Goal: Task Accomplishment & Management: Use online tool/utility

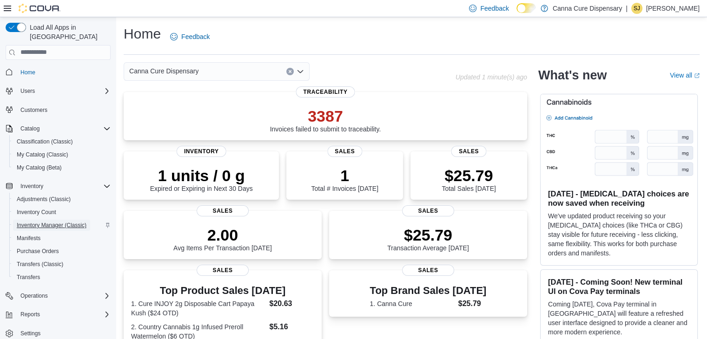
click at [65, 221] on span "Inventory Manager (Classic)" at bounding box center [52, 225] width 70 height 11
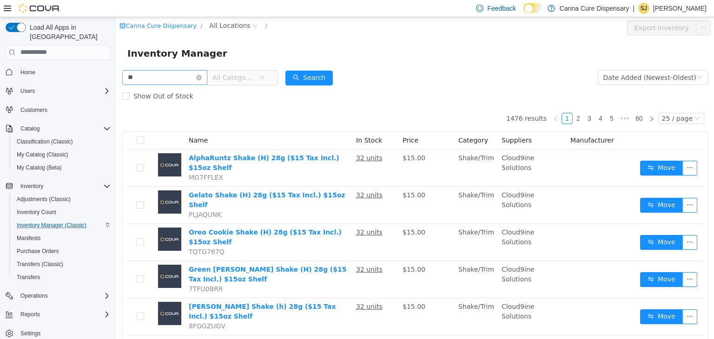
type input "**********"
click at [240, 79] on span "All Categories" at bounding box center [234, 77] width 42 height 9
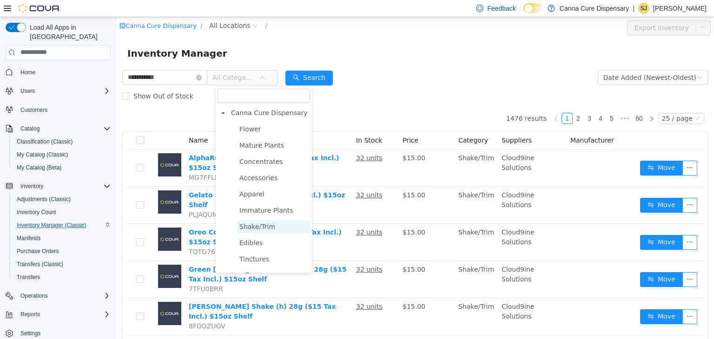
scroll to position [147, 0]
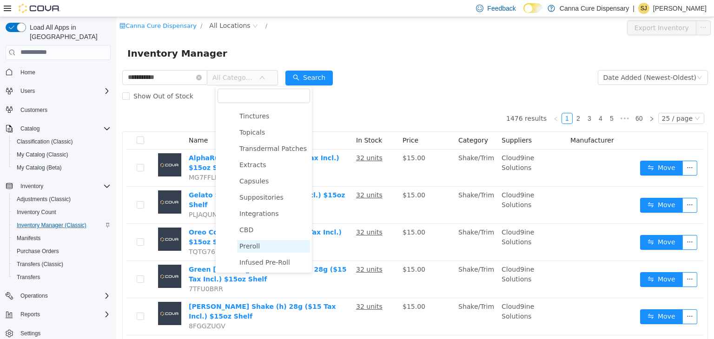
click at [263, 246] on span "Preroll" at bounding box center [273, 246] width 73 height 13
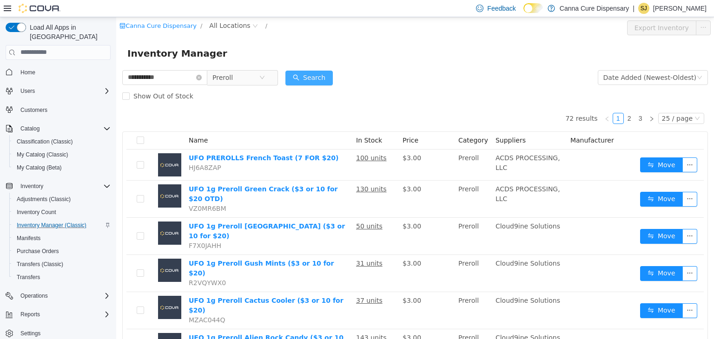
click at [324, 79] on button "Search" at bounding box center [309, 77] width 47 height 15
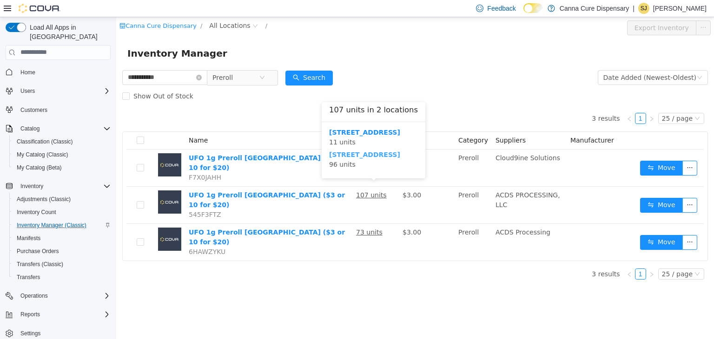
click at [358, 155] on b "[STREET_ADDRESS]" at bounding box center [364, 154] width 71 height 7
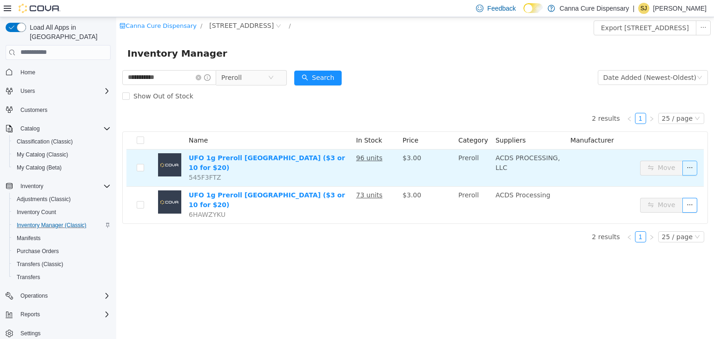
click at [690, 167] on button "button" at bounding box center [690, 167] width 15 height 15
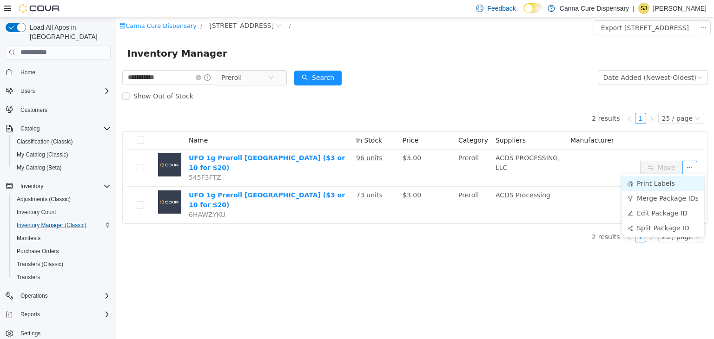
click at [666, 182] on li "Print Labels" at bounding box center [663, 183] width 82 height 15
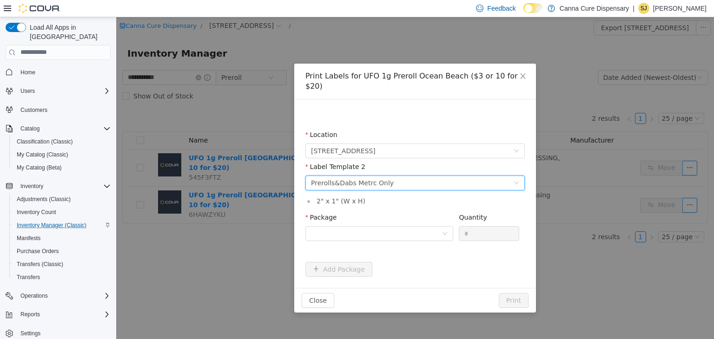
click at [410, 176] on div "Please select a label template Prerolls&Dabs Metrc Only" at bounding box center [412, 183] width 202 height 14
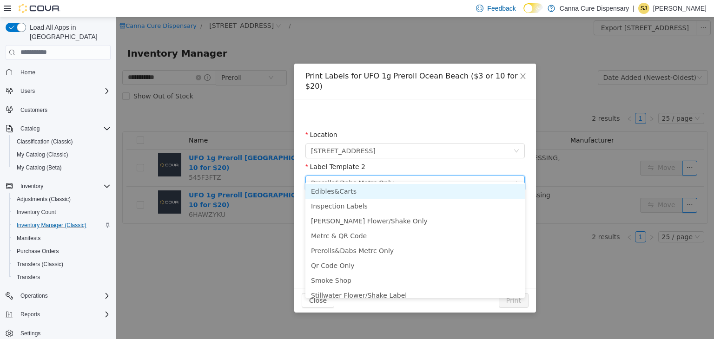
click at [340, 193] on li "Edibles&Carts" at bounding box center [415, 191] width 219 height 15
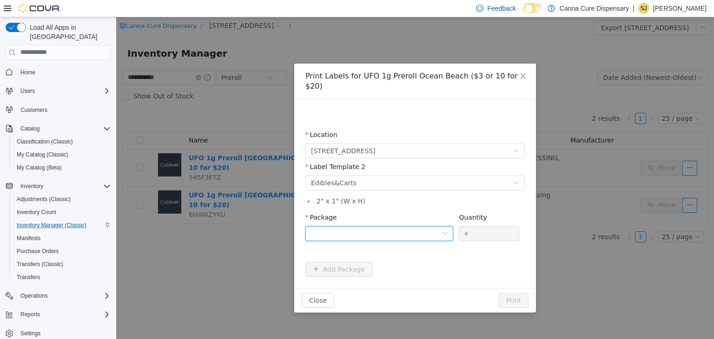
click at [348, 226] on div at bounding box center [376, 233] width 131 height 14
click at [361, 256] on strong "1A40E0100018644000067660" at bounding box center [365, 256] width 109 height 7
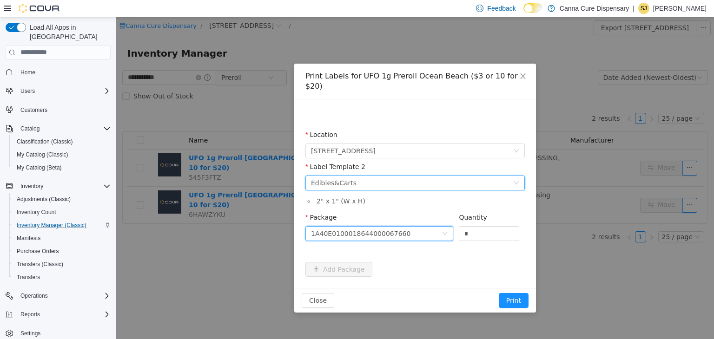
click at [324, 176] on div "Edibles&Carts" at bounding box center [334, 183] width 46 height 14
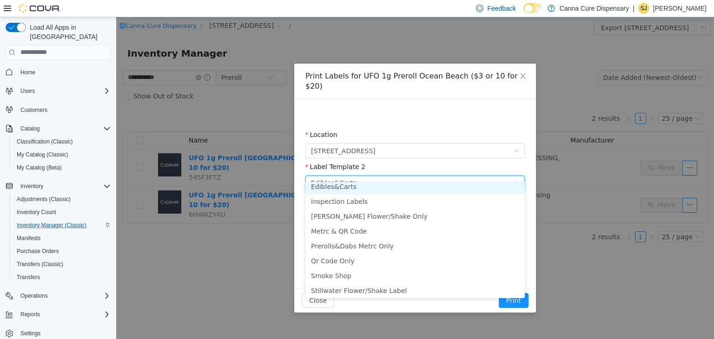
scroll to position [2, 0]
click at [327, 184] on li "Edibles&Carts" at bounding box center [415, 189] width 219 height 15
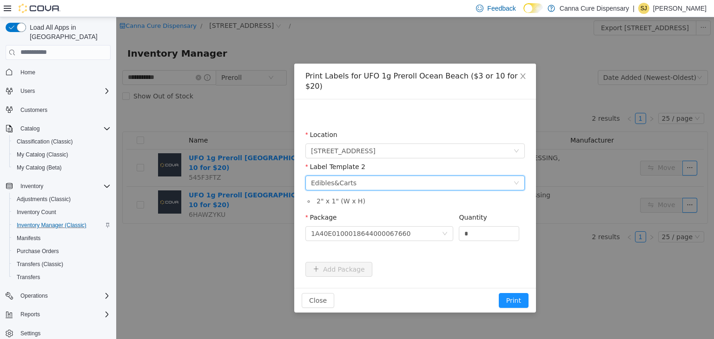
click at [461, 177] on div "Please select a label template Edibles&Carts" at bounding box center [412, 183] width 202 height 14
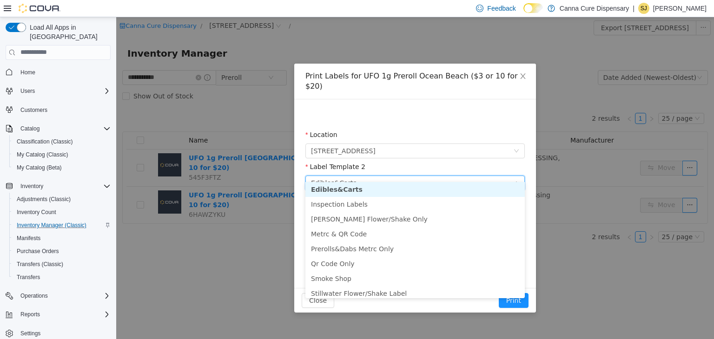
click at [373, 184] on li "Edibles&Carts" at bounding box center [415, 189] width 219 height 15
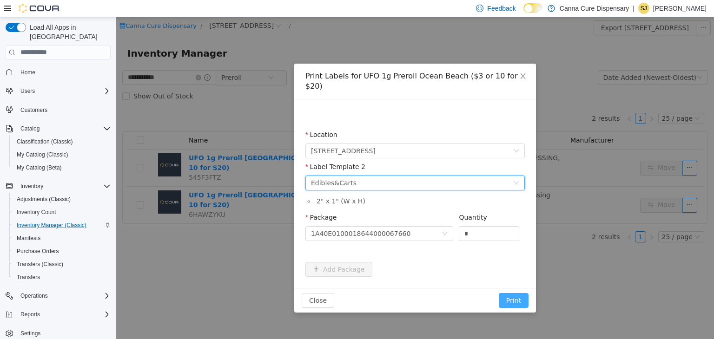
click at [521, 293] on button "Print" at bounding box center [514, 300] width 30 height 15
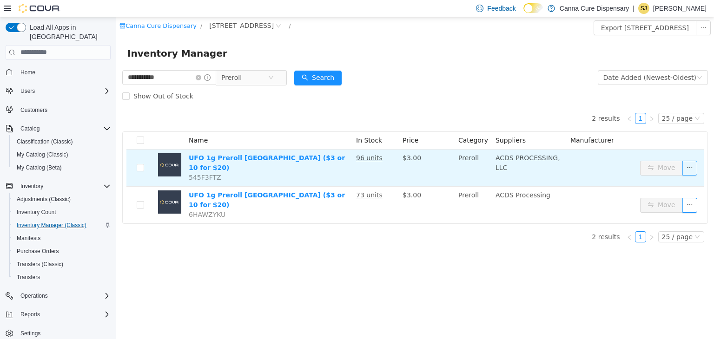
click at [696, 165] on button "button" at bounding box center [690, 167] width 15 height 15
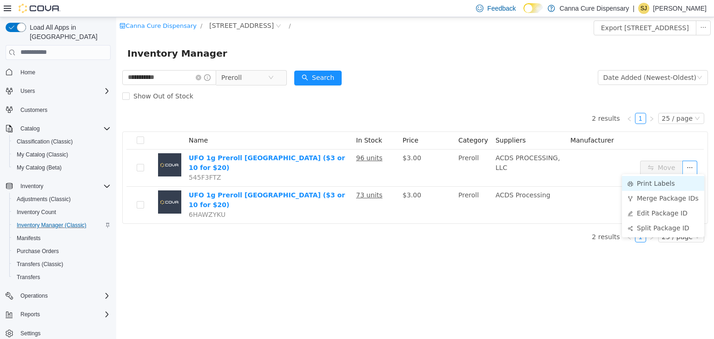
click at [662, 179] on li "Print Labels" at bounding box center [663, 183] width 82 height 15
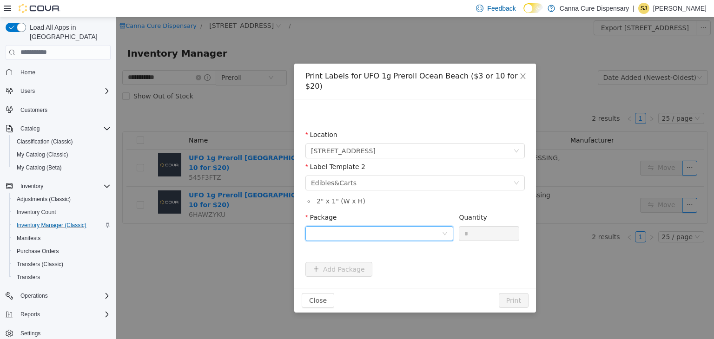
click at [413, 226] on div at bounding box center [376, 233] width 131 height 14
click at [396, 258] on strong "1A40E0100018644000067660" at bounding box center [365, 256] width 109 height 7
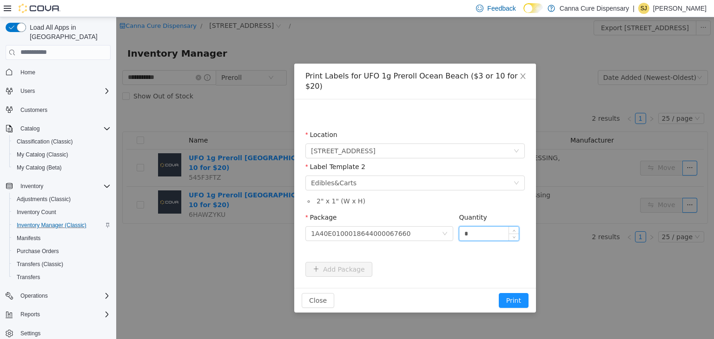
click at [488, 226] on input "*" at bounding box center [489, 233] width 60 height 14
type input "*"
click at [517, 226] on span "Increase Value" at bounding box center [514, 230] width 10 height 8
click at [516, 233] on div "Quantity" at bounding box center [489, 229] width 60 height 32
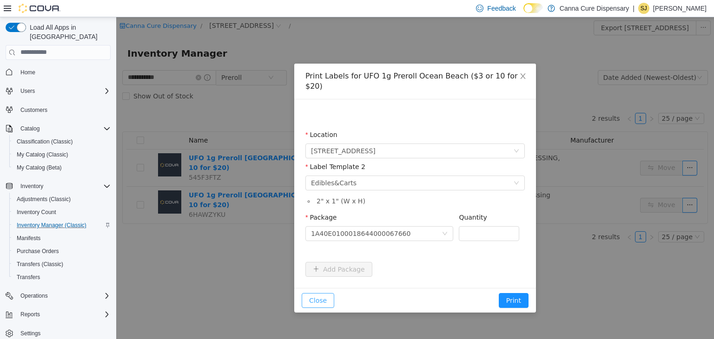
click at [318, 293] on button "Close" at bounding box center [318, 300] width 33 height 15
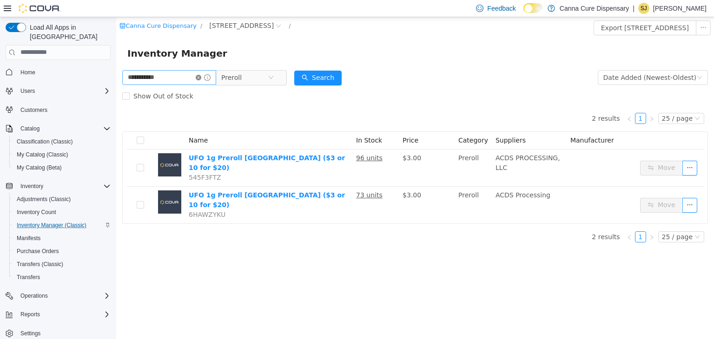
click at [201, 77] on icon "icon: close-circle" at bounding box center [199, 77] width 6 height 6
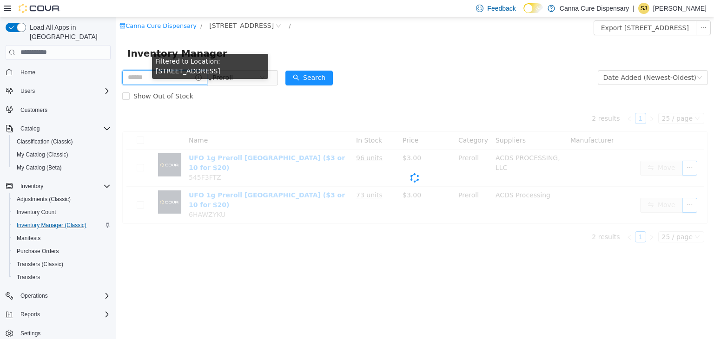
click at [184, 78] on input "text" at bounding box center [164, 77] width 85 height 15
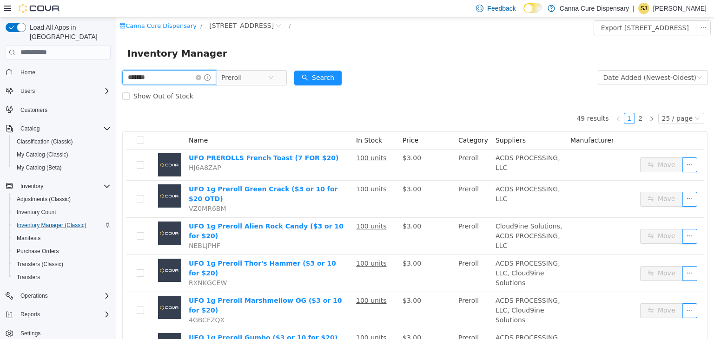
type input "**********"
click at [323, 75] on button "Search" at bounding box center [317, 77] width 47 height 15
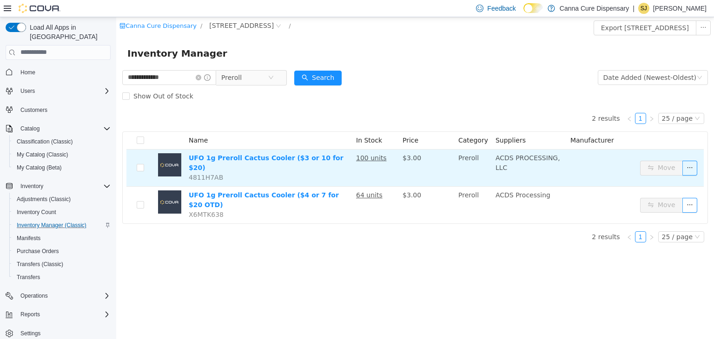
click at [383, 171] on td "100 units" at bounding box center [375, 167] width 47 height 37
click at [323, 160] on link "UFO 1g Preroll Cactus Cooler ($3 or 10 for $20)" at bounding box center [266, 162] width 155 height 17
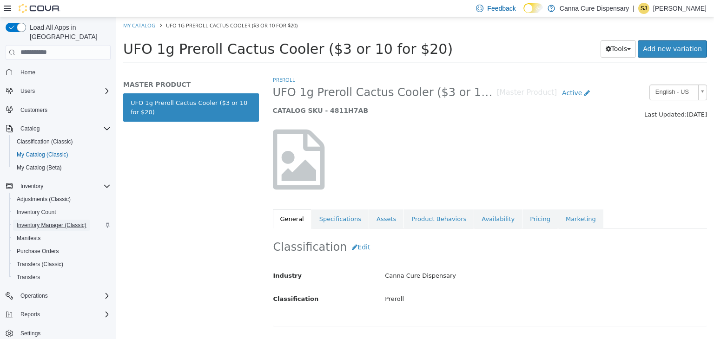
click at [88, 220] on link "Inventory Manager (Classic)" at bounding box center [51, 225] width 77 height 11
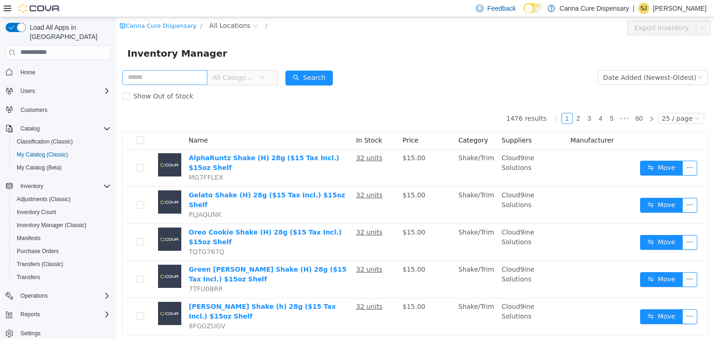
click at [145, 80] on input "text" at bounding box center [164, 77] width 85 height 15
type input "**********"
click at [305, 74] on button "Search" at bounding box center [309, 77] width 47 height 15
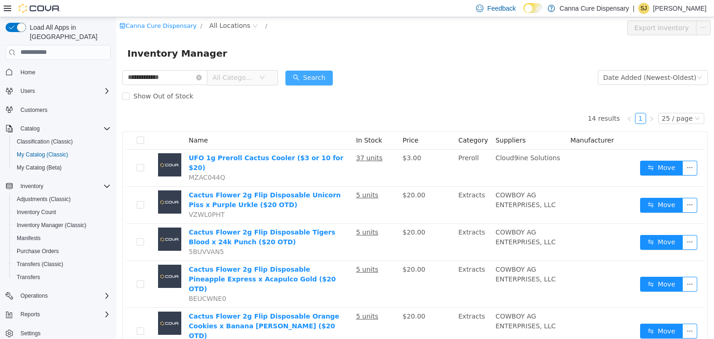
click at [326, 78] on button "Search" at bounding box center [309, 77] width 47 height 15
drag, startPoint x: 711, startPoint y: 52, endPoint x: 828, endPoint y: 32, distance: 118.4
click at [278, 80] on span "All Categories" at bounding box center [242, 77] width 71 height 15
click at [265, 75] on icon "icon: down" at bounding box center [262, 77] width 6 height 6
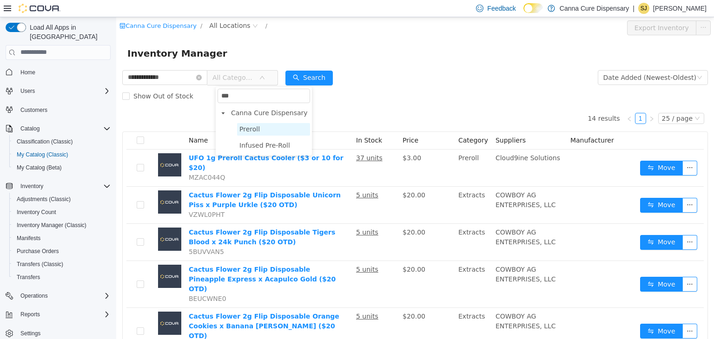
type input "***"
click at [251, 125] on span "Preroll" at bounding box center [249, 128] width 20 height 7
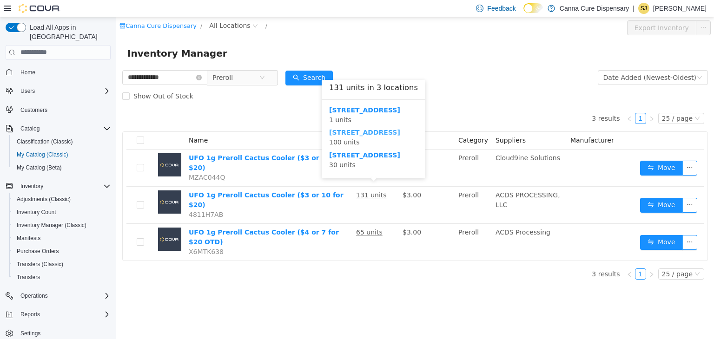
click at [355, 133] on b "[STREET_ADDRESS]" at bounding box center [364, 131] width 71 height 7
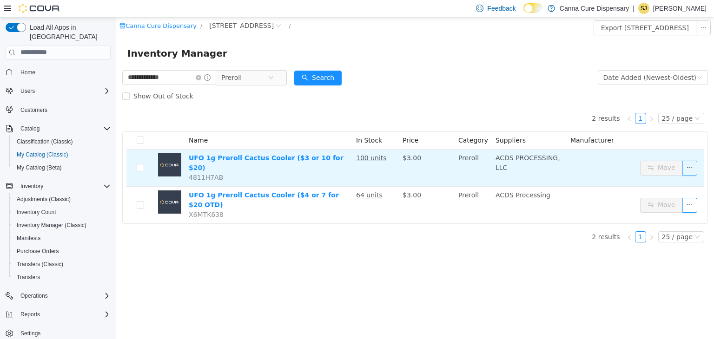
click at [696, 165] on button "button" at bounding box center [690, 167] width 15 height 15
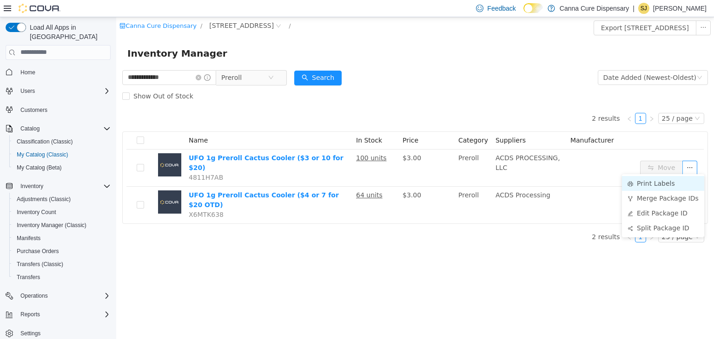
click at [673, 183] on li "Print Labels" at bounding box center [663, 183] width 82 height 15
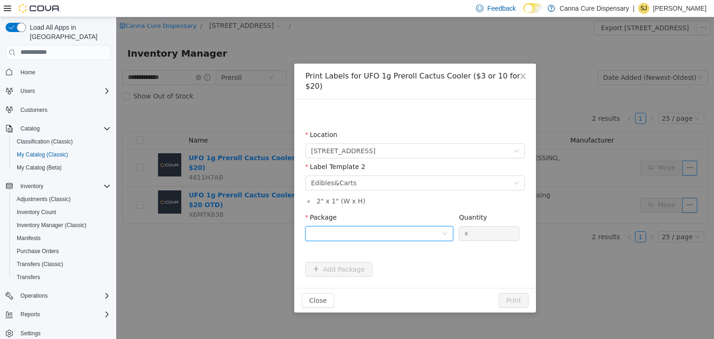
click at [412, 226] on div at bounding box center [376, 233] width 131 height 14
click at [391, 256] on strong "1A40E0100018644000067640" at bounding box center [365, 256] width 109 height 7
click at [505, 293] on button "Print" at bounding box center [514, 300] width 30 height 15
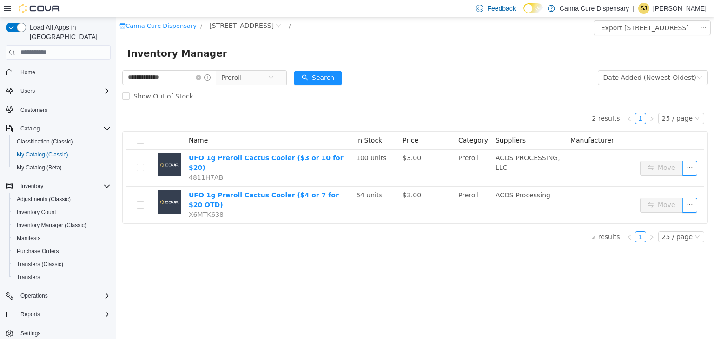
click at [491, 262] on div "**********" at bounding box center [415, 178] width 598 height 323
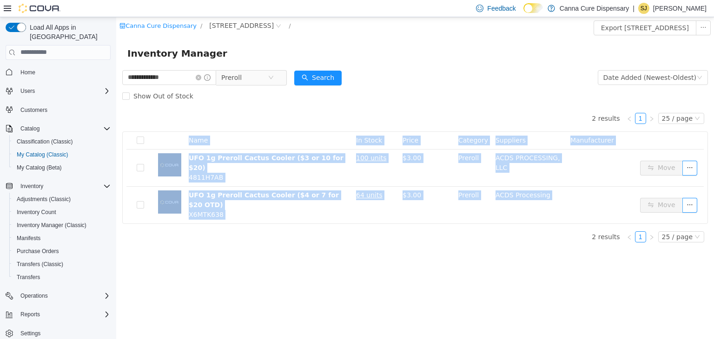
click at [491, 262] on div "**********" at bounding box center [415, 178] width 598 height 323
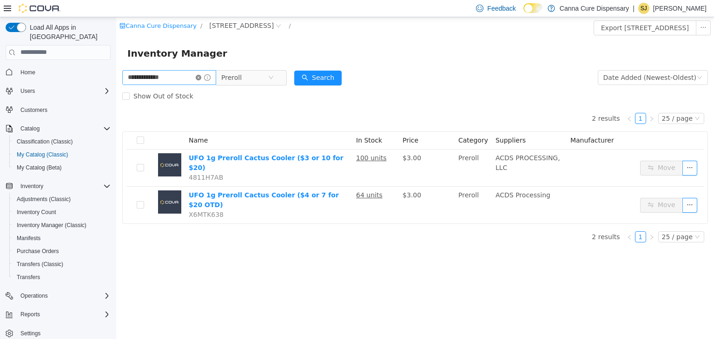
click at [201, 75] on icon "icon: close-circle" at bounding box center [199, 77] width 6 height 6
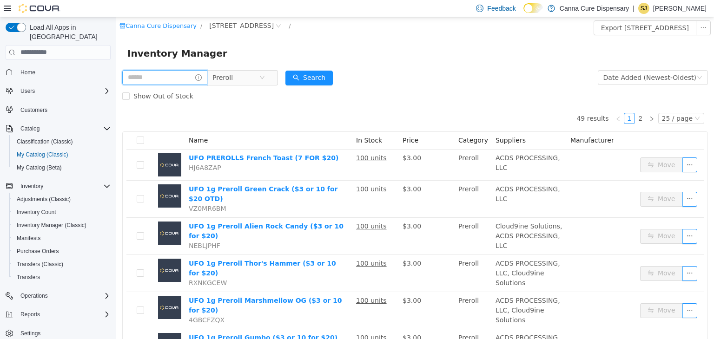
click at [183, 77] on input "text" at bounding box center [164, 77] width 85 height 15
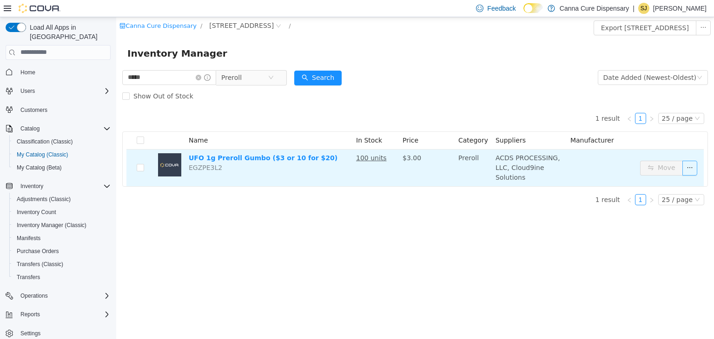
click at [692, 166] on button "button" at bounding box center [690, 167] width 15 height 15
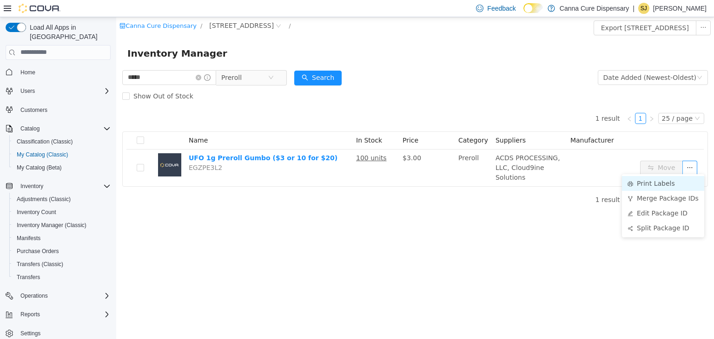
click at [668, 183] on li "Print Labels" at bounding box center [663, 183] width 82 height 15
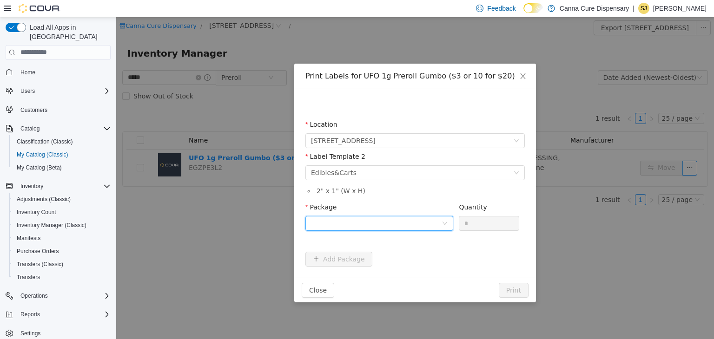
click at [413, 224] on div at bounding box center [376, 223] width 131 height 14
click at [392, 256] on strong "1A40E0100018644000067655" at bounding box center [365, 256] width 109 height 7
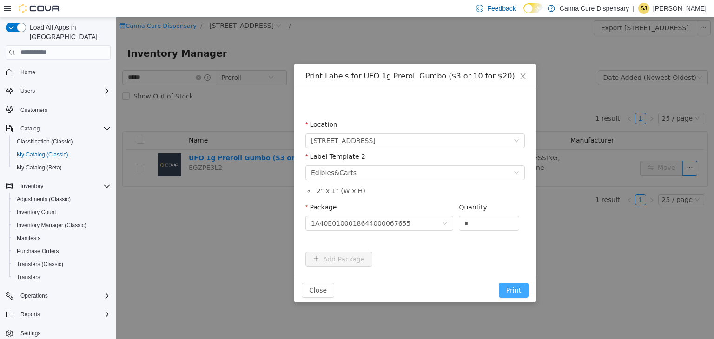
click at [516, 290] on button "Print" at bounding box center [514, 290] width 30 height 15
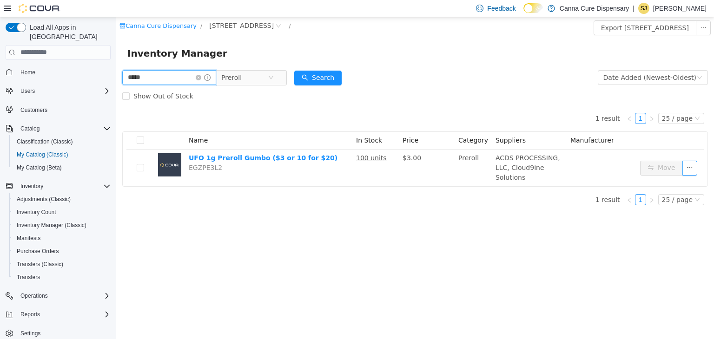
click at [201, 78] on input "*****" at bounding box center [169, 77] width 94 height 15
type input "*"
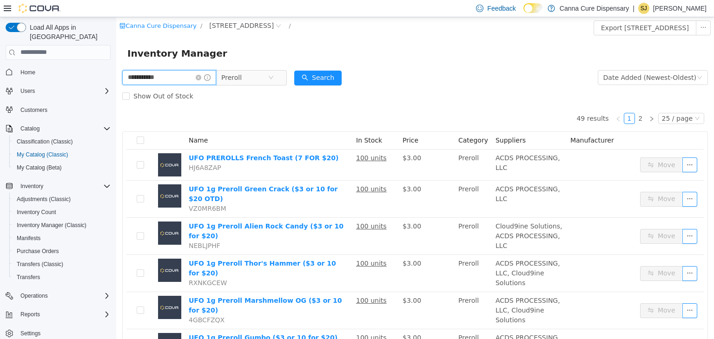
type input "**********"
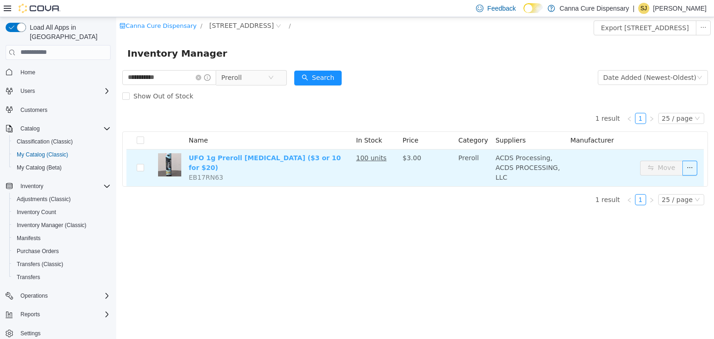
click at [216, 160] on link "UFO 1g Preroll Memory Loss ($3 or 10 for $20)" at bounding box center [265, 162] width 152 height 17
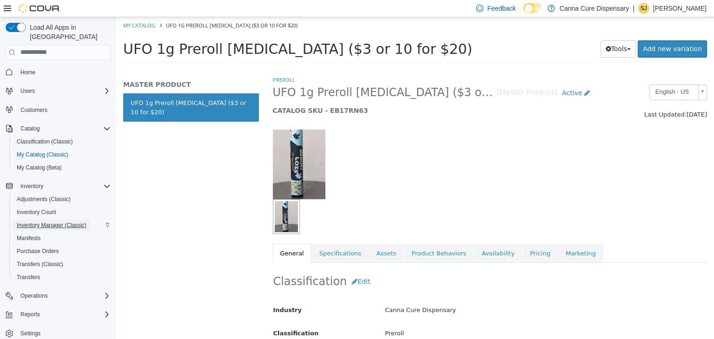
click at [55, 222] on span "Inventory Manager (Classic)" at bounding box center [52, 225] width 70 height 7
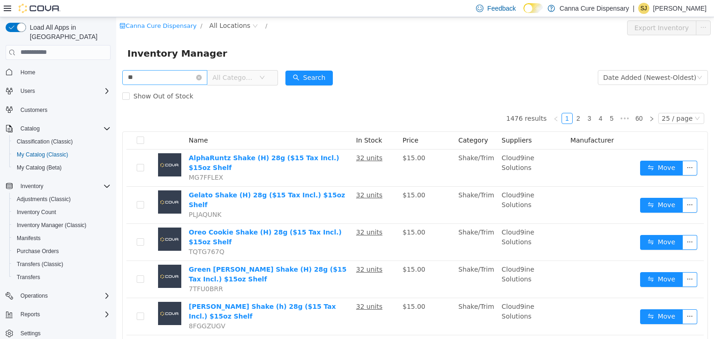
type input "*"
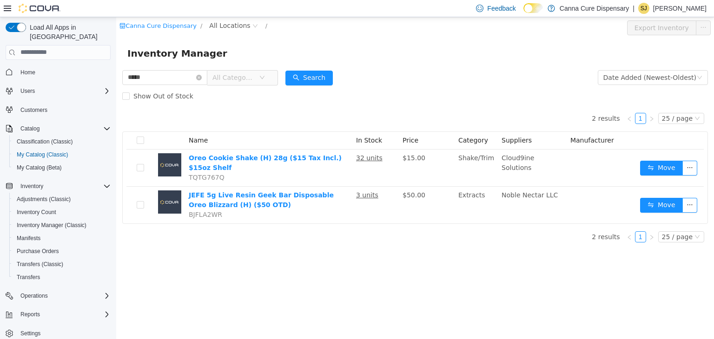
click at [265, 75] on icon "icon: down" at bounding box center [262, 77] width 6 height 6
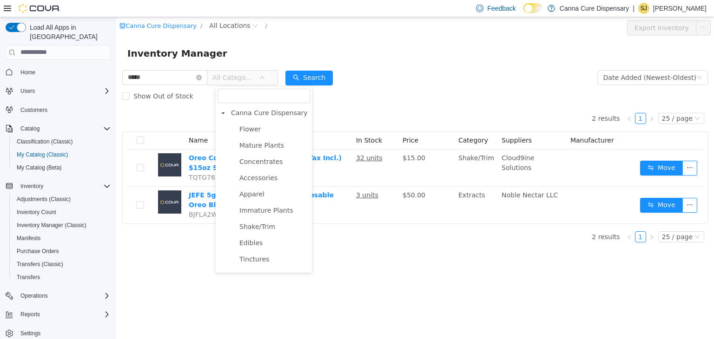
click at [392, 92] on div "Show Out of Stock" at bounding box center [415, 95] width 586 height 19
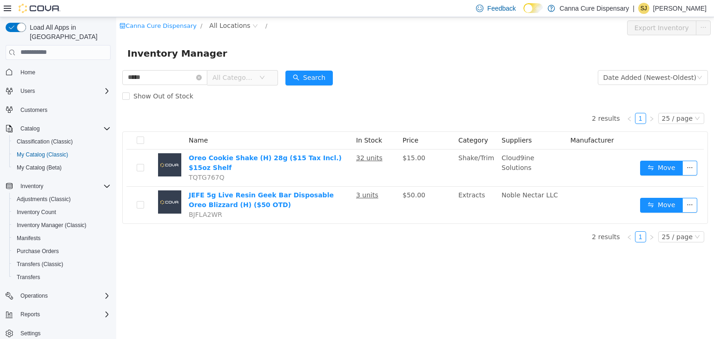
click at [265, 76] on icon "icon: down" at bounding box center [262, 77] width 6 height 6
click at [399, 47] on div "Inventory Manager" at bounding box center [415, 53] width 576 height 15
click at [265, 77] on icon "icon: down" at bounding box center [262, 76] width 5 height 3
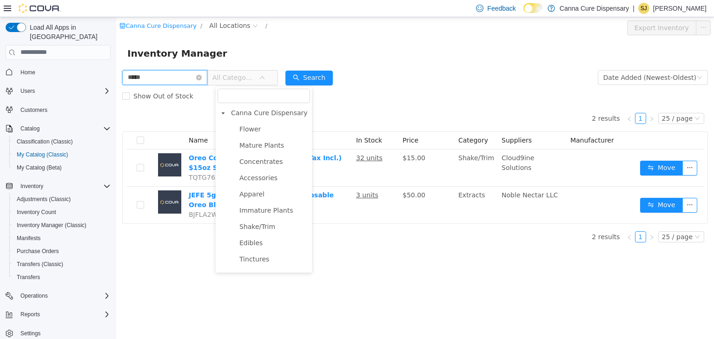
click at [175, 79] on input "*****" at bounding box center [164, 77] width 85 height 15
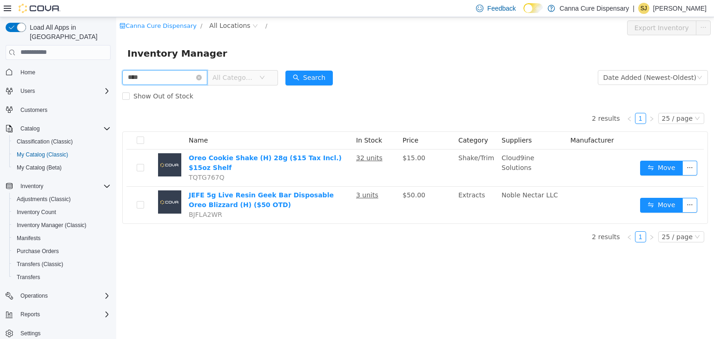
type input "*****"
click at [271, 77] on span "All Categories" at bounding box center [239, 77] width 64 height 15
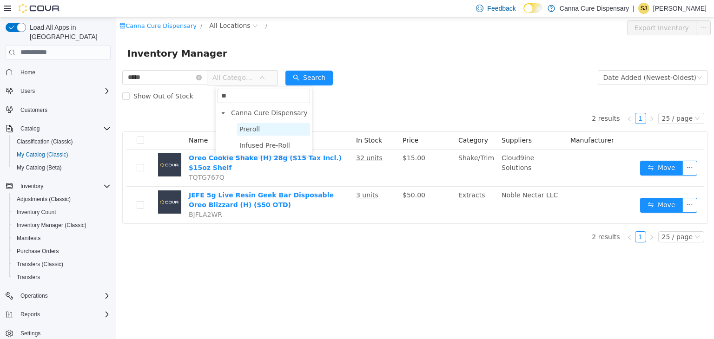
type input "**"
click at [261, 131] on span "Preroll" at bounding box center [273, 129] width 73 height 13
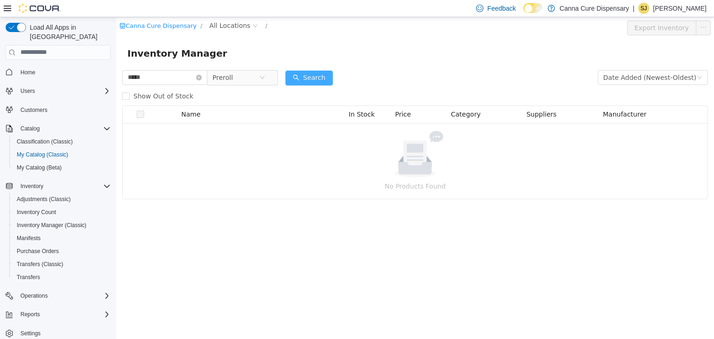
click at [316, 82] on button "Search" at bounding box center [309, 77] width 47 height 15
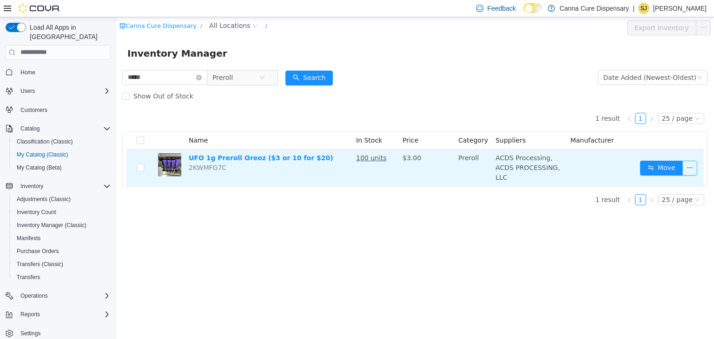
click at [689, 168] on button "button" at bounding box center [690, 167] width 15 height 15
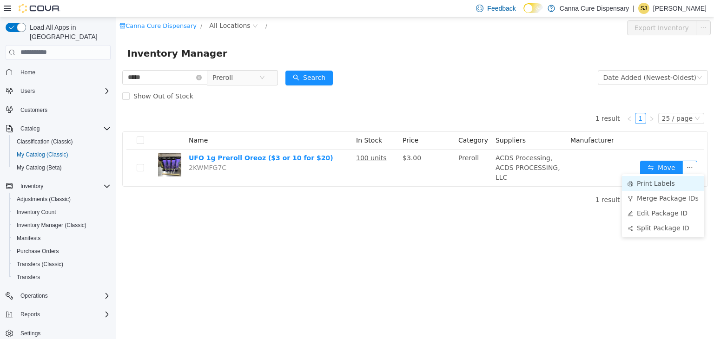
click at [672, 186] on li "Print Labels" at bounding box center [663, 183] width 82 height 15
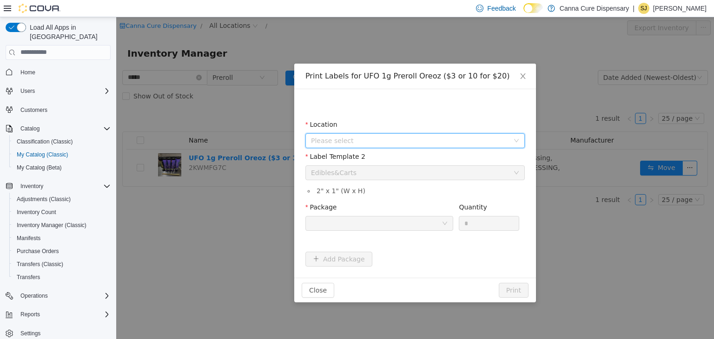
click at [454, 141] on span "Please select" at bounding box center [410, 140] width 198 height 9
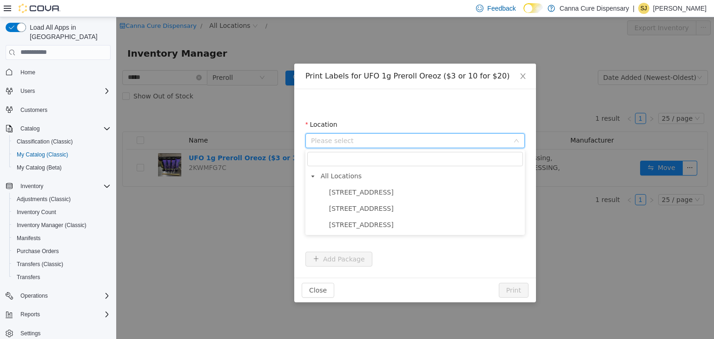
click at [454, 141] on span "Please select" at bounding box center [410, 140] width 198 height 9
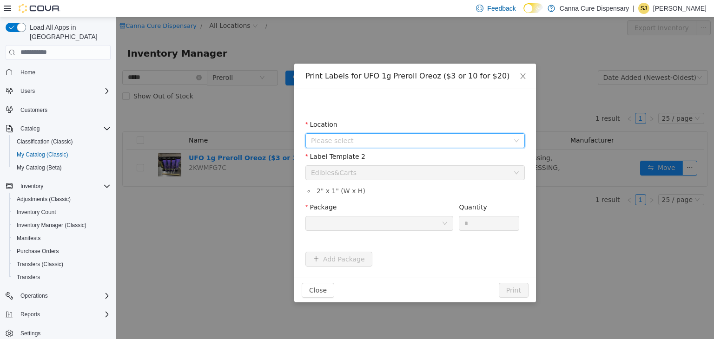
click at [454, 142] on span "Please select" at bounding box center [410, 140] width 198 height 9
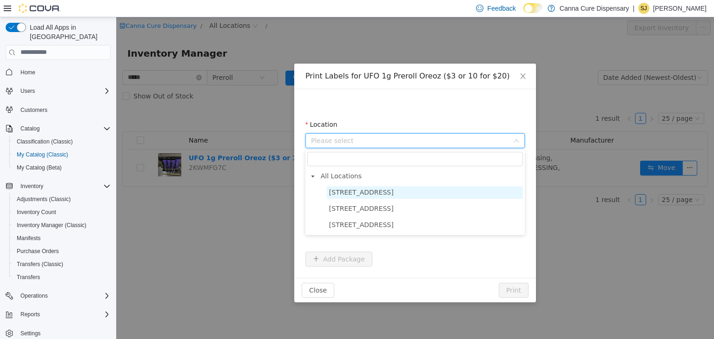
click at [371, 196] on span "[STREET_ADDRESS]" at bounding box center [361, 191] width 65 height 7
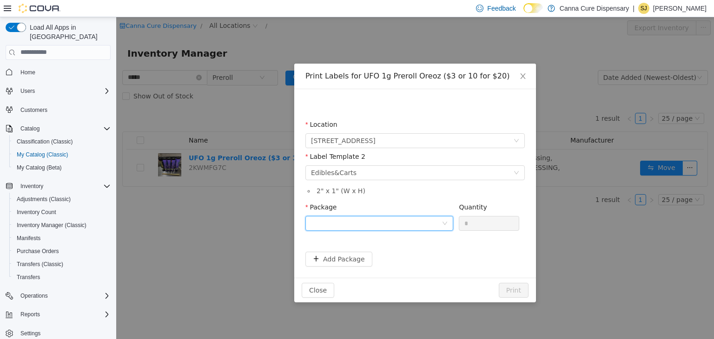
click at [420, 228] on div at bounding box center [376, 223] width 131 height 14
click at [392, 257] on strong "1A40E0100018644000067661" at bounding box center [365, 256] width 109 height 7
click at [515, 289] on button "Print" at bounding box center [514, 290] width 30 height 15
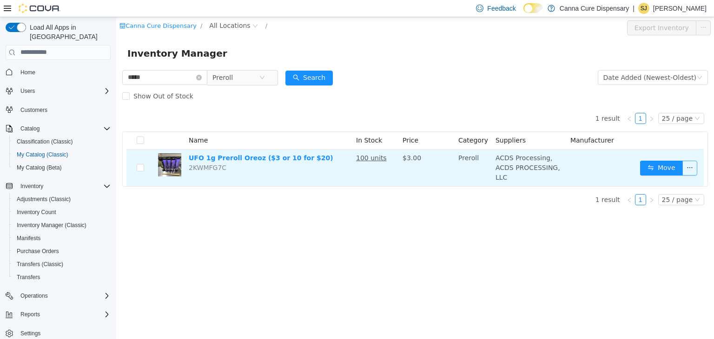
click at [688, 163] on button "button" at bounding box center [690, 167] width 15 height 15
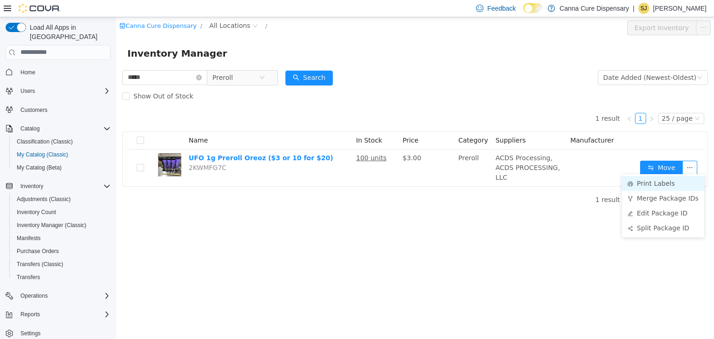
click at [651, 187] on li "Print Labels" at bounding box center [663, 183] width 82 height 15
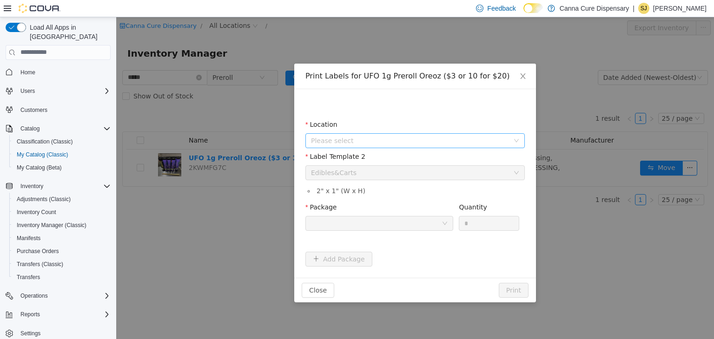
click at [423, 140] on span "Please select" at bounding box center [410, 140] width 198 height 9
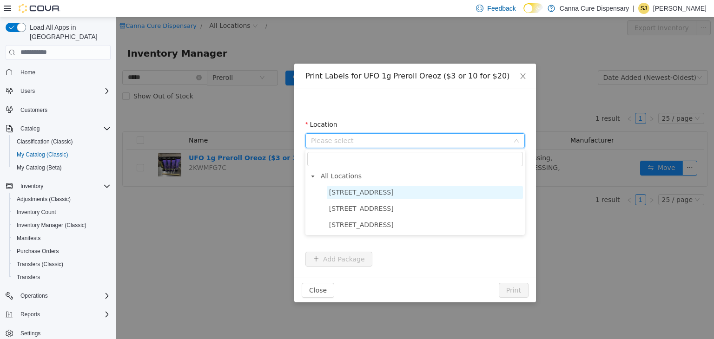
click at [374, 191] on span "[STREET_ADDRESS]" at bounding box center [425, 192] width 196 height 13
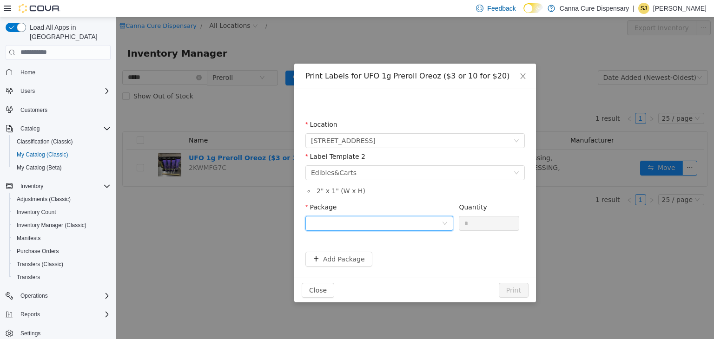
click at [366, 222] on div at bounding box center [376, 223] width 131 height 14
click at [354, 254] on strong "1A40E0100018644000067661" at bounding box center [365, 256] width 109 height 7
click at [520, 291] on button "Print" at bounding box center [514, 290] width 30 height 15
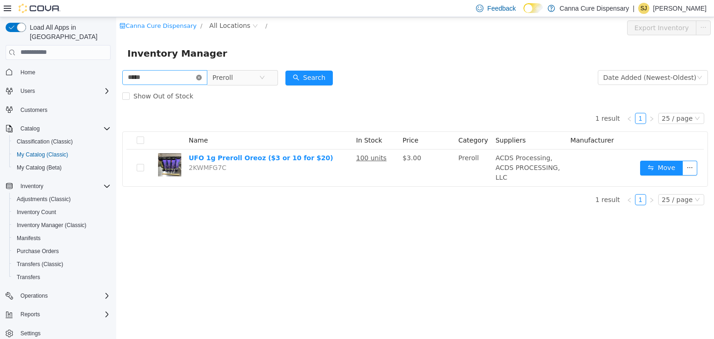
click at [202, 78] on icon "icon: close-circle" at bounding box center [199, 77] width 6 height 6
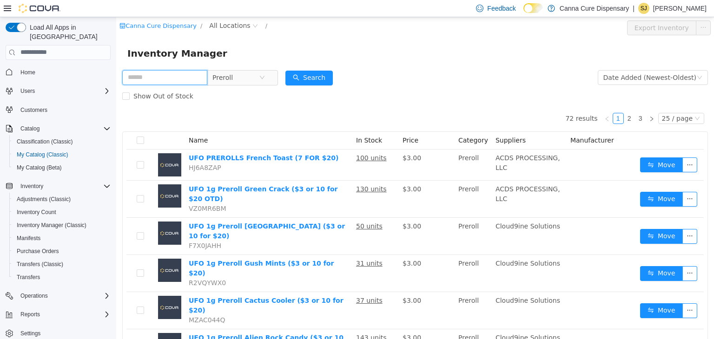
click at [173, 72] on input "text" at bounding box center [164, 77] width 85 height 15
type input "*********"
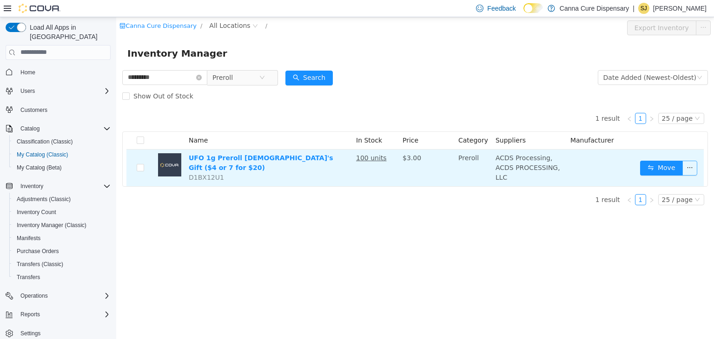
click at [690, 165] on button "button" at bounding box center [690, 167] width 15 height 15
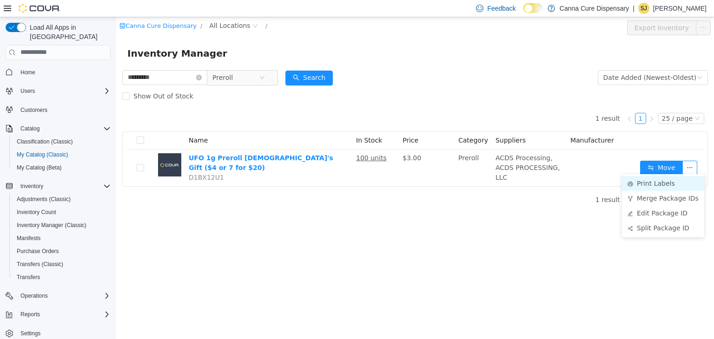
click at [675, 186] on li "Print Labels" at bounding box center [663, 183] width 82 height 15
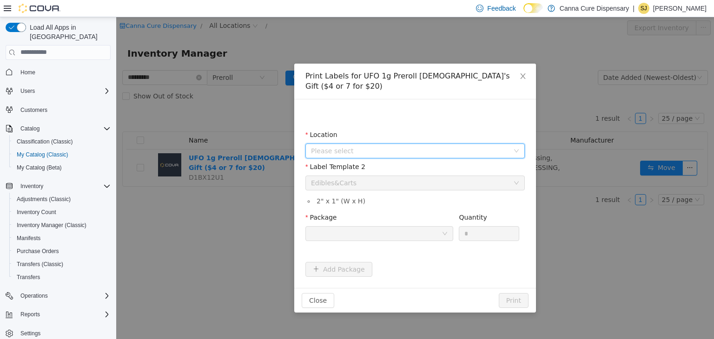
click at [518, 149] on icon "icon: down" at bounding box center [516, 150] width 5 height 3
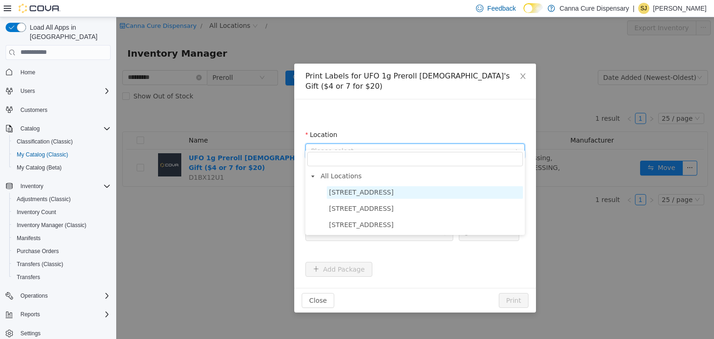
click at [420, 195] on span "[STREET_ADDRESS]" at bounding box center [425, 192] width 196 height 13
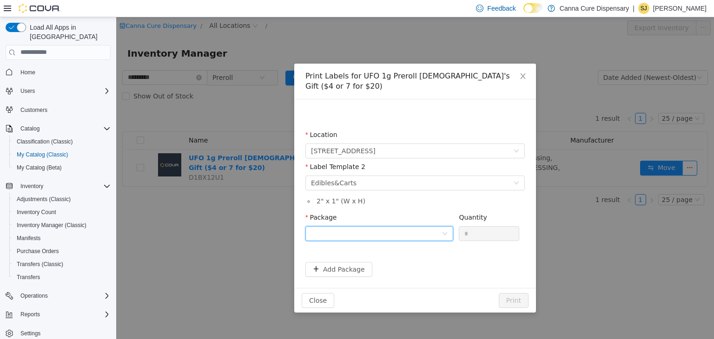
click at [398, 226] on div at bounding box center [376, 233] width 131 height 14
click at [366, 259] on strong "1A40E0100018644000067652" at bounding box center [365, 256] width 109 height 7
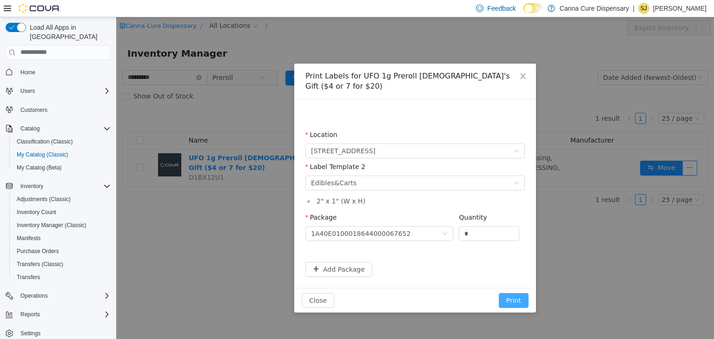
click at [524, 293] on button "Print" at bounding box center [514, 300] width 30 height 15
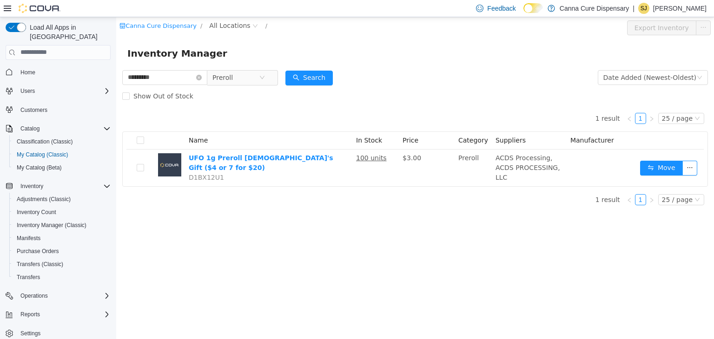
click at [524, 291] on div "Canna Cure Dispensary / All Locations / Export Inventory Inventory Manager ****…" at bounding box center [415, 178] width 598 height 323
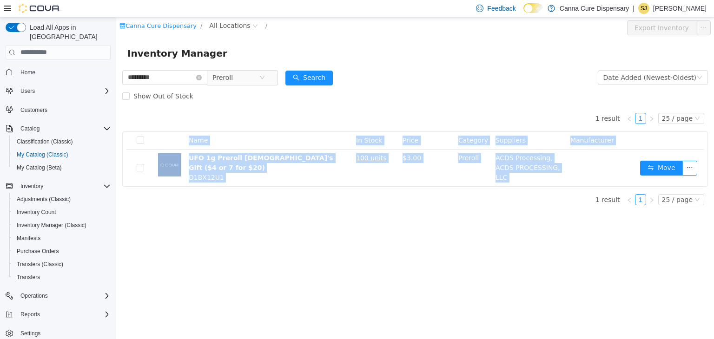
click at [524, 291] on div "Canna Cure Dispensary / All Locations / Export Inventory Inventory Manager ****…" at bounding box center [415, 178] width 598 height 323
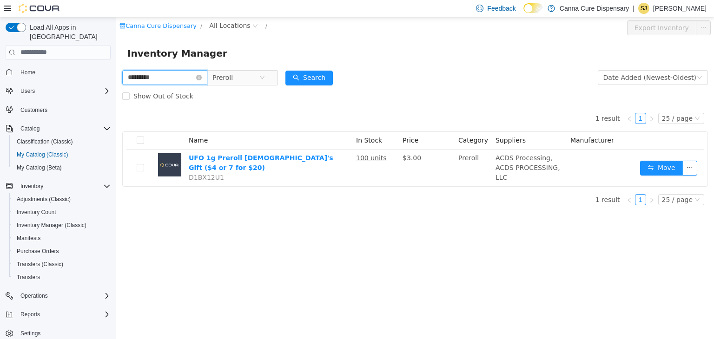
click at [206, 74] on input "*********" at bounding box center [164, 77] width 85 height 15
click at [202, 79] on icon "icon: close-circle" at bounding box center [199, 77] width 6 height 6
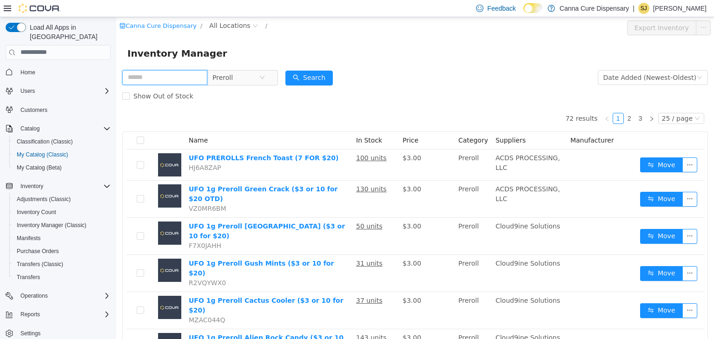
click at [182, 81] on input "text" at bounding box center [164, 77] width 85 height 15
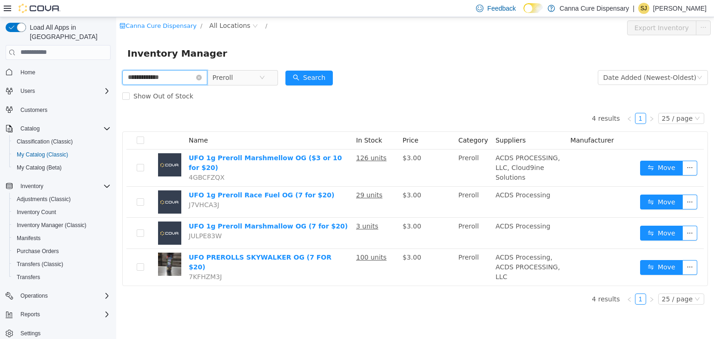
click at [139, 80] on input "**********" at bounding box center [164, 77] width 85 height 15
type input "**********"
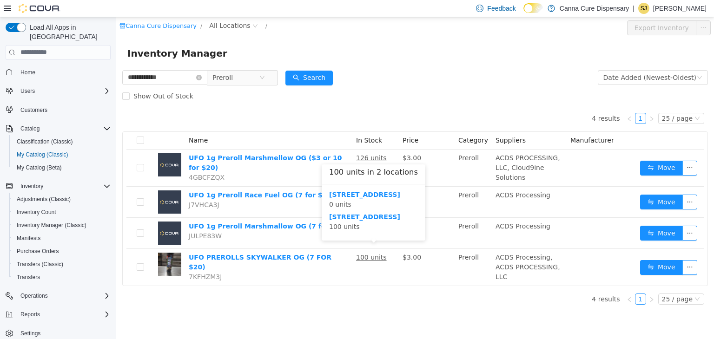
click at [372, 231] on div "1023 E. 6th Ave 100 units" at bounding box center [373, 222] width 89 height 20
click at [352, 219] on b "[STREET_ADDRESS]" at bounding box center [364, 216] width 71 height 7
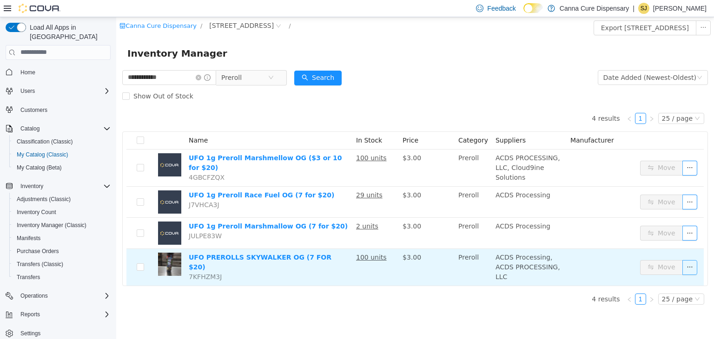
click at [690, 260] on button "button" at bounding box center [690, 267] width 15 height 15
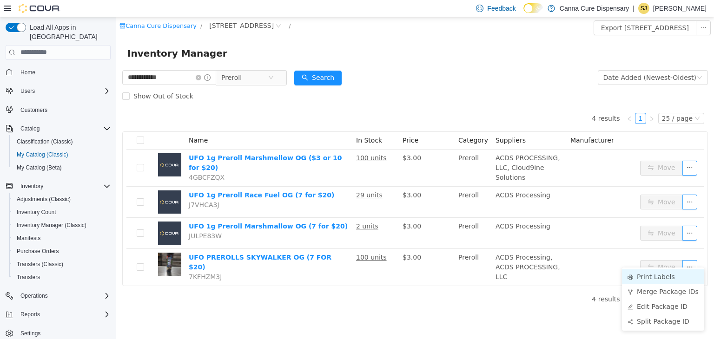
click at [654, 276] on li "Print Labels" at bounding box center [663, 276] width 82 height 15
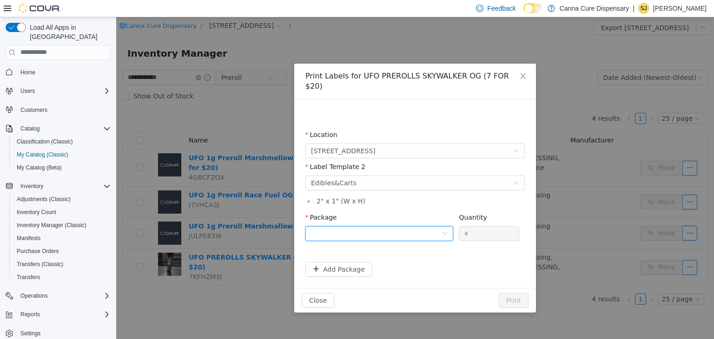
click at [386, 226] on div at bounding box center [376, 233] width 131 height 14
click at [379, 258] on strong "1A40E0100018644000067663" at bounding box center [365, 256] width 109 height 7
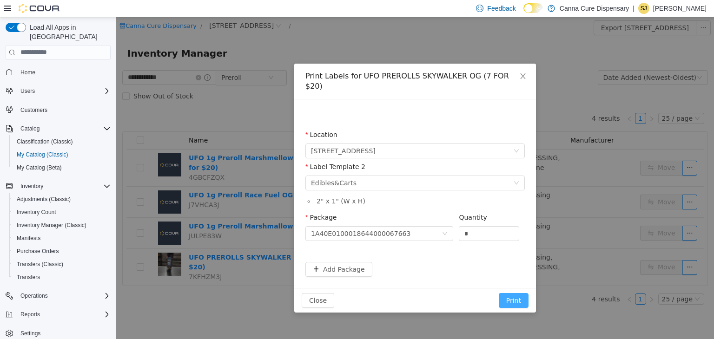
click at [513, 293] on button "Print" at bounding box center [514, 300] width 30 height 15
